Goal: Transaction & Acquisition: Book appointment/travel/reservation

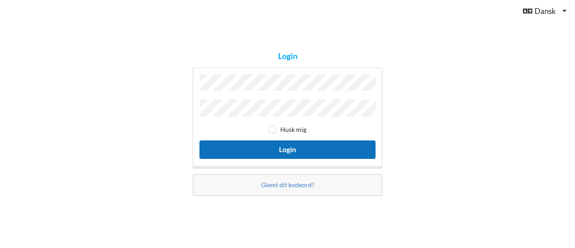
click at [282, 152] on button "Login" at bounding box center [287, 149] width 176 height 18
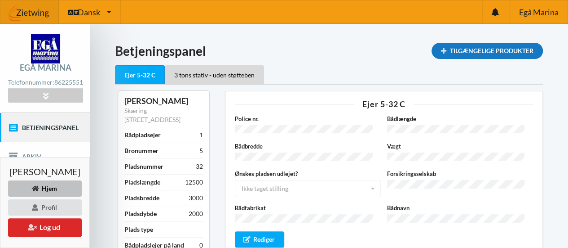
click at [458, 47] on div "Tilgængelige Produkter" at bounding box center [487, 51] width 111 height 16
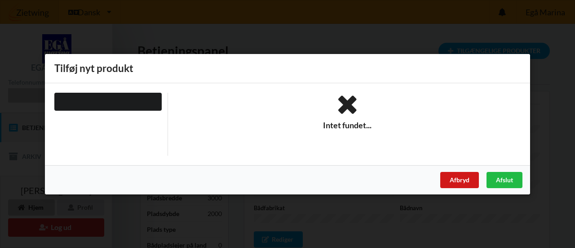
click at [455, 180] on div "Afbryd" at bounding box center [459, 179] width 39 height 16
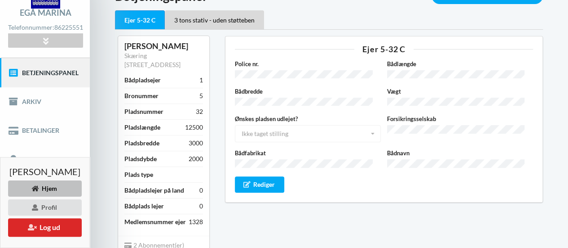
scroll to position [90, 0]
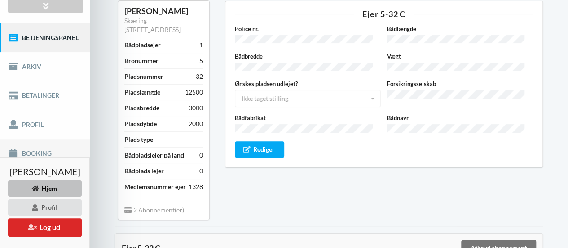
click at [47, 155] on link "Booking" at bounding box center [45, 153] width 90 height 29
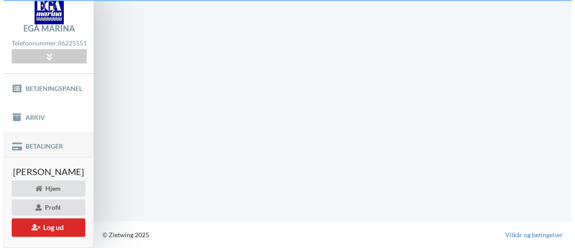
scroll to position [38, 0]
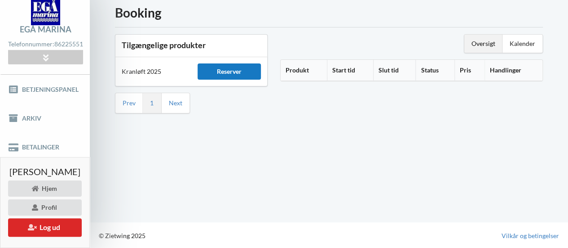
click at [239, 71] on div "Reserver" at bounding box center [229, 71] width 63 height 16
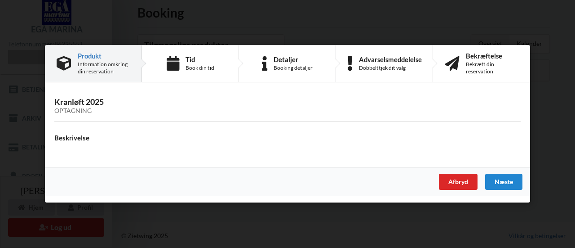
click at [78, 100] on h3 "Kranløft 2025 Optagning" at bounding box center [287, 106] width 466 height 18
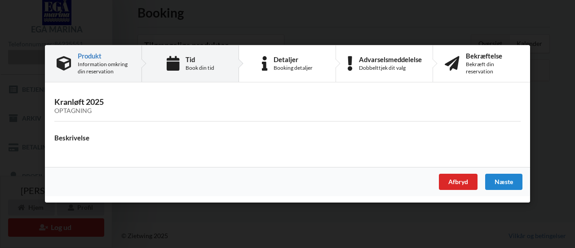
click at [184, 67] on div "Tid Book din tid" at bounding box center [190, 63] width 97 height 36
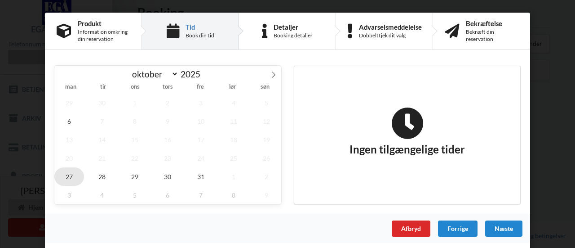
click at [69, 177] on span "27" at bounding box center [69, 176] width 30 height 18
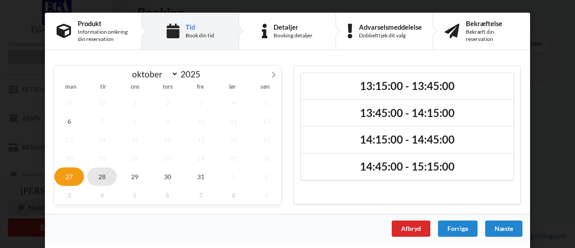
click at [96, 173] on span "28" at bounding box center [102, 176] width 30 height 18
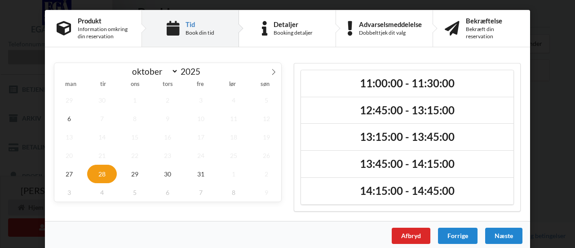
scroll to position [0, 0]
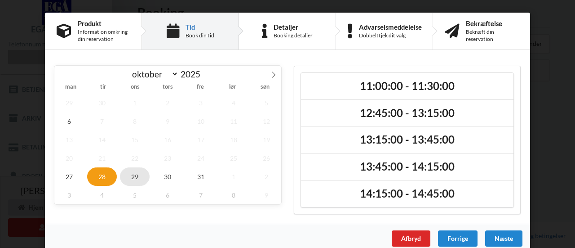
click at [133, 178] on span "29" at bounding box center [135, 176] width 30 height 18
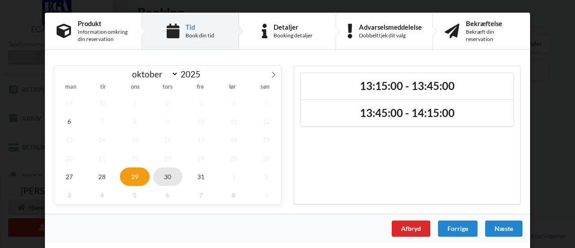
click at [169, 176] on span "30" at bounding box center [168, 176] width 30 height 18
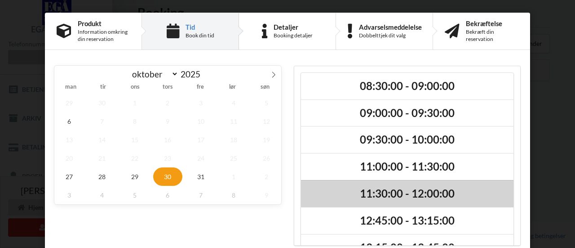
scroll to position [48, 0]
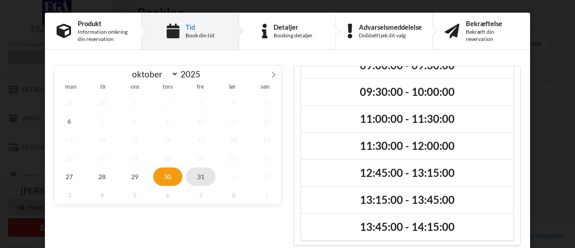
click at [197, 177] on span "31" at bounding box center [201, 176] width 30 height 18
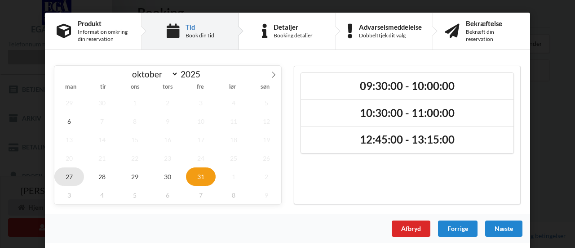
click at [67, 179] on span "27" at bounding box center [69, 176] width 30 height 18
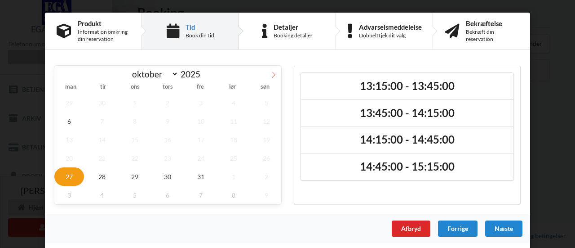
click at [276, 74] on icon at bounding box center [273, 74] width 6 height 6
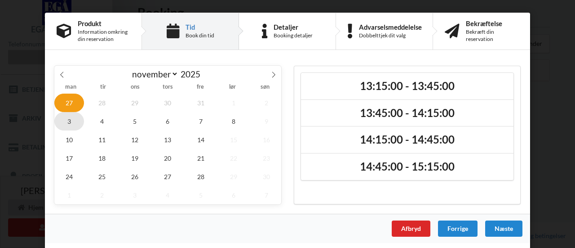
click at [71, 121] on span "3" at bounding box center [69, 121] width 30 height 18
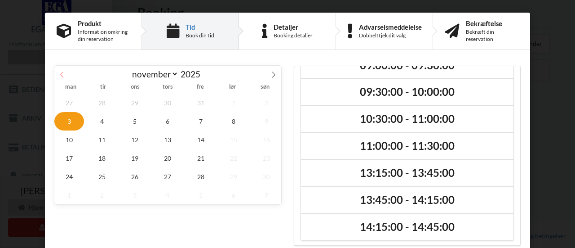
click at [61, 74] on icon at bounding box center [62, 74] width 6 height 6
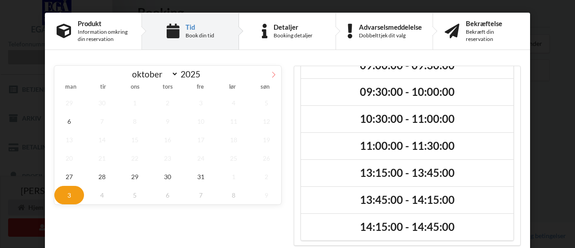
click at [270, 73] on icon at bounding box center [273, 74] width 6 height 6
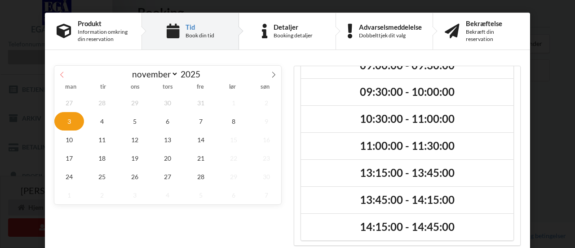
click at [63, 75] on span at bounding box center [61, 73] width 15 height 15
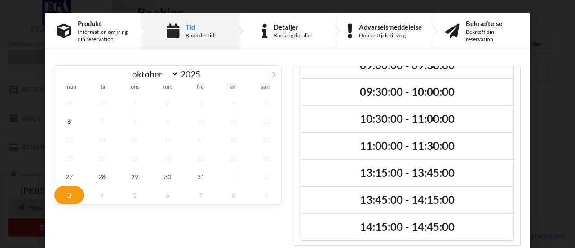
click at [274, 72] on icon at bounding box center [273, 74] width 6 height 6
select select "10"
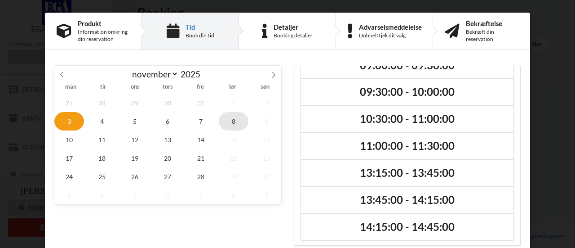
click at [228, 121] on span "8" at bounding box center [234, 121] width 30 height 18
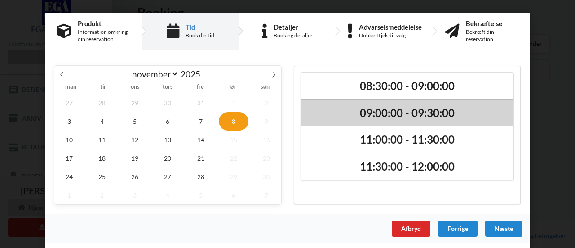
click at [434, 106] on h2 "09:00:00 - 09:30:00" at bounding box center [407, 113] width 200 height 14
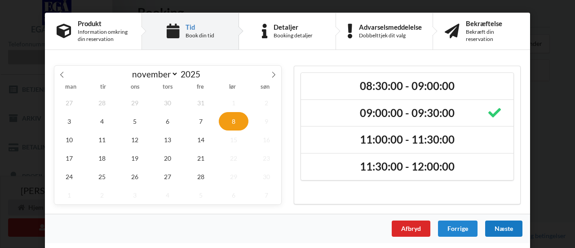
click at [506, 228] on div "Næste" at bounding box center [503, 228] width 37 height 16
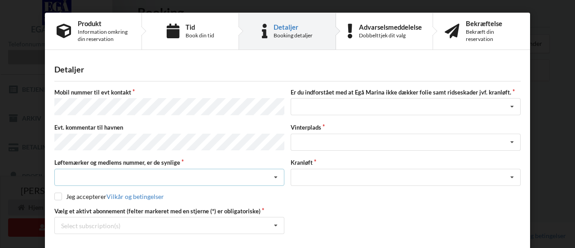
click at [274, 173] on icon at bounding box center [275, 177] width 13 height 17
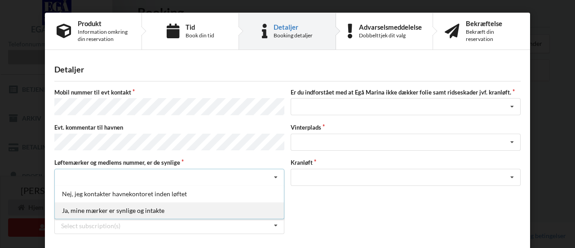
click at [189, 205] on div "Ja, mine mærker er synlige og intakte" at bounding box center [169, 210] width 229 height 17
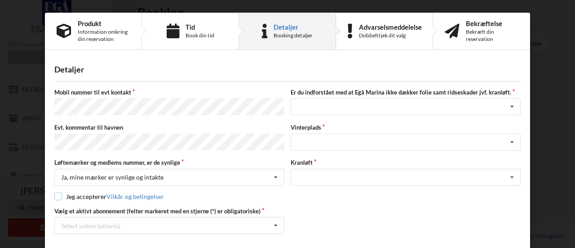
click at [57, 192] on input "checkbox" at bounding box center [58, 196] width 8 height 8
checkbox input "true"
click at [84, 168] on div "Ja, mine mærker er synlige og intakte [PERSON_NAME], jeg kontakter havnekontore…" at bounding box center [169, 176] width 230 height 17
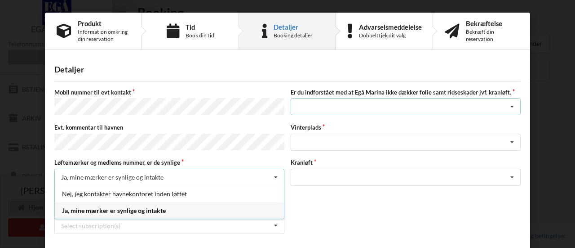
click at [365, 107] on div "Jeg har tæpper med og tager selv ansvaret for eventuelle folie samt ridseskader…" at bounding box center [406, 106] width 230 height 17
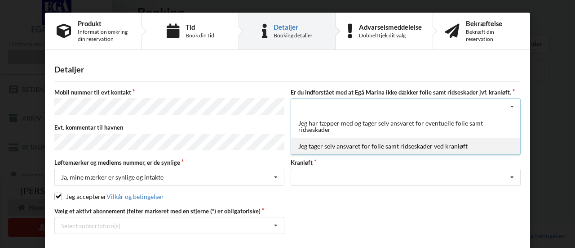
click at [405, 145] on div "Jeg tager selv ansvaret for folie samt ridseskader ved kranløft" at bounding box center [405, 145] width 229 height 17
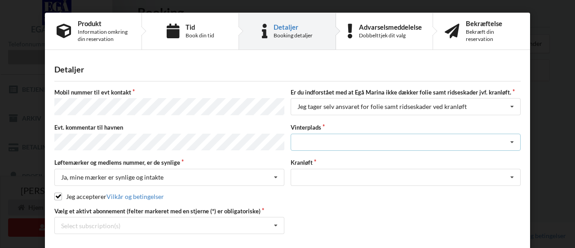
click at [359, 139] on div "Landplads nr. 1 Landplads nr. 2 Landplads nr.3 Landplads nr. 4 Landplads nr. 5 …" at bounding box center [406, 141] width 230 height 17
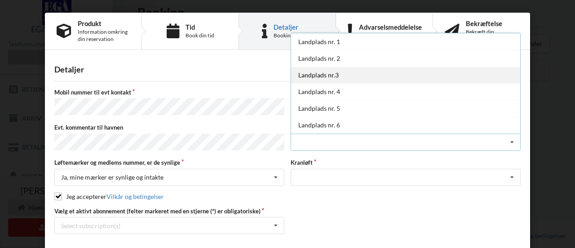
click at [342, 73] on div "Landplads nr.3" at bounding box center [405, 74] width 229 height 17
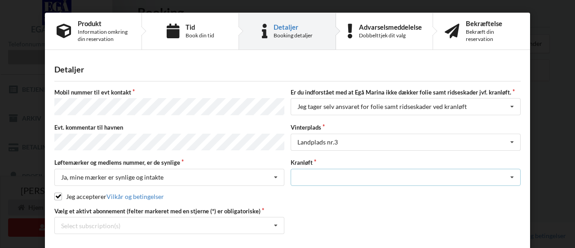
click at [347, 174] on div "Optagning" at bounding box center [406, 176] width 230 height 17
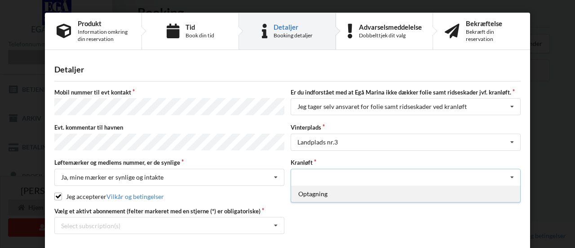
click at [337, 189] on div "Optagning" at bounding box center [405, 193] width 229 height 17
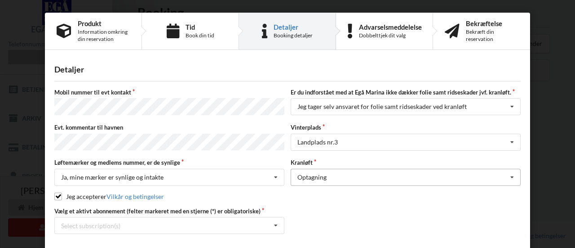
scroll to position [33, 0]
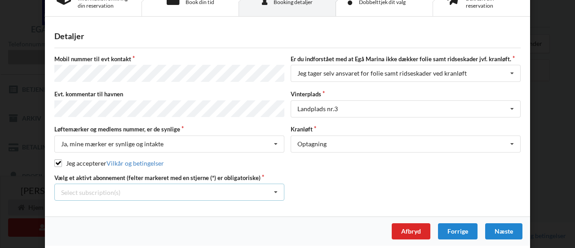
click at [226, 187] on div "Select subscription(s) * Ejer 5-32 C * 3 tons stativ - uden støtteben" at bounding box center [169, 191] width 230 height 17
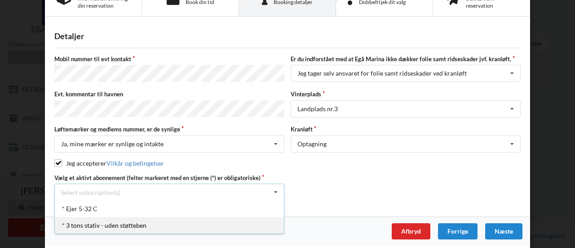
click at [124, 220] on div "* 3 tons stativ - uden støtteben" at bounding box center [169, 225] width 229 height 17
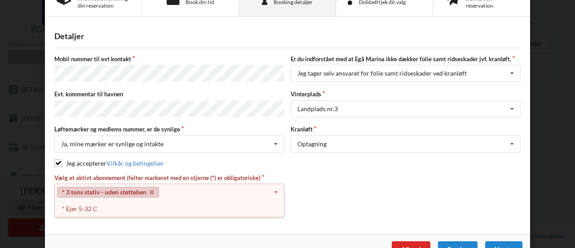
click at [269, 186] on icon at bounding box center [275, 192] width 13 height 17
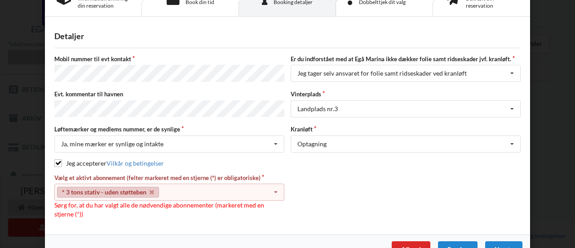
click at [265, 188] on div "* 3 tons stativ - uden støtteben Select subscription(s) * Ejer 5-32 C * 3 tons …" at bounding box center [169, 191] width 230 height 17
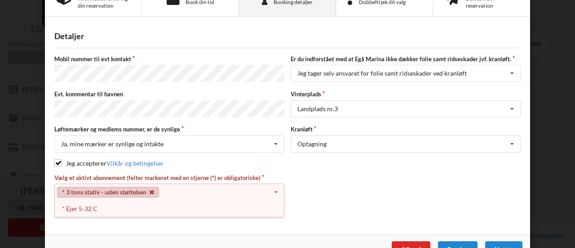
click at [152, 189] on icon at bounding box center [152, 192] width 4 height 6
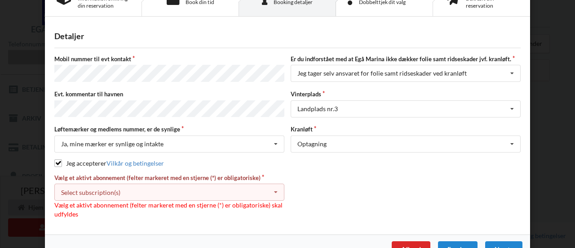
click at [212, 195] on div "Select subscription(s) * Ejer 5-32 C * 3 tons stativ - uden støtteben" at bounding box center [169, 191] width 230 height 17
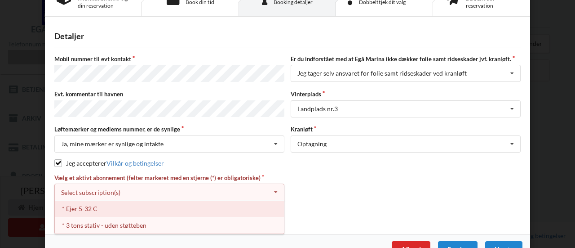
click at [93, 205] on div "* Ejer 5-32 C" at bounding box center [169, 208] width 229 height 17
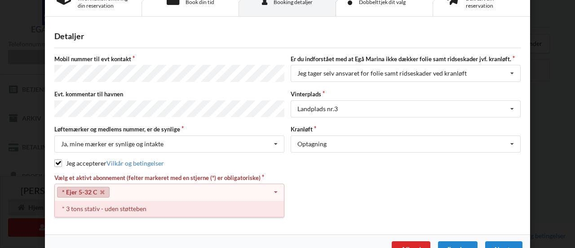
click at [216, 209] on div "* 3 tons stativ - uden støtteben" at bounding box center [169, 208] width 229 height 17
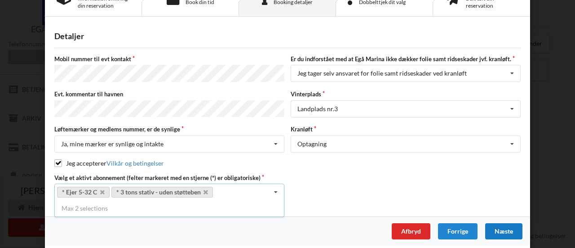
click at [508, 228] on div "Næste" at bounding box center [503, 231] width 37 height 16
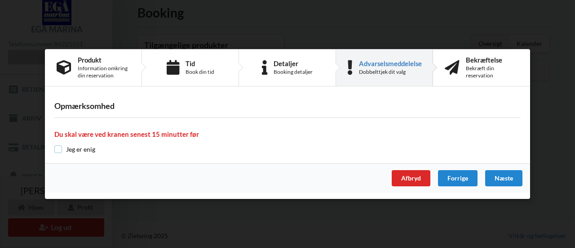
click at [57, 148] on input "checkbox" at bounding box center [58, 149] width 8 height 8
checkbox input "true"
click at [505, 177] on div "Næste" at bounding box center [503, 178] width 37 height 16
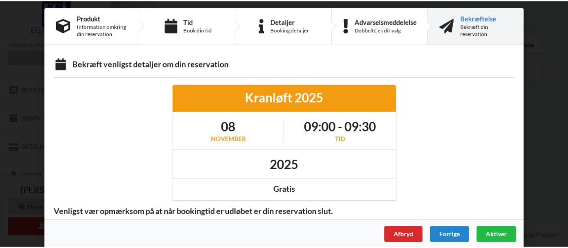
scroll to position [12, 0]
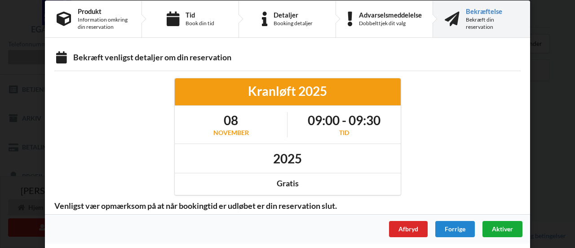
click at [504, 227] on span "Aktiver" at bounding box center [502, 229] width 21 height 8
